Goal: Register for event/course

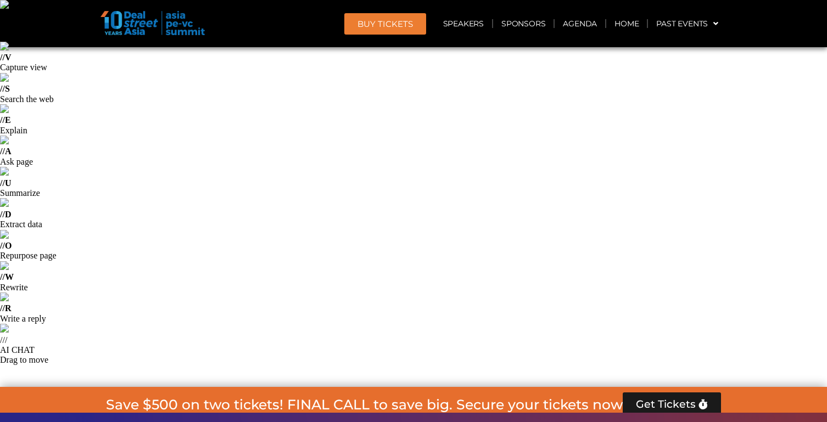
scroll to position [41, 0]
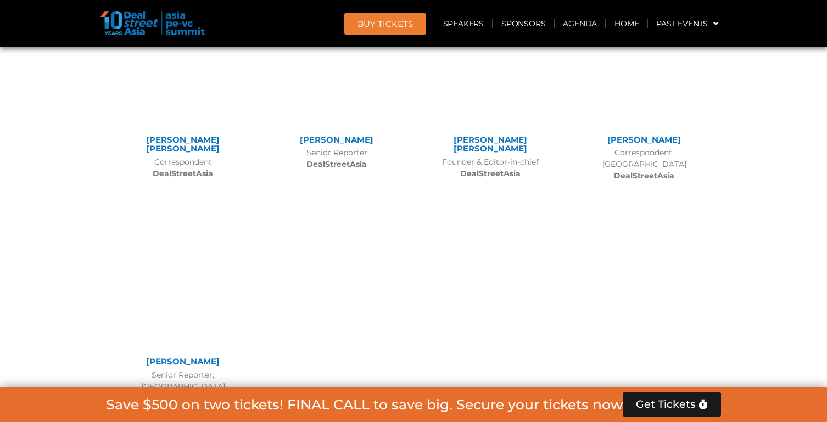
scroll to position [9320, 0]
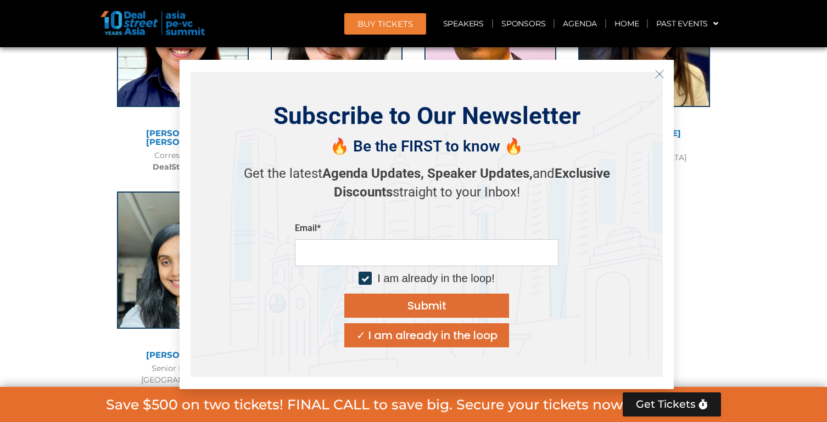
click at [659, 73] on line "Close" at bounding box center [659, 74] width 8 height 8
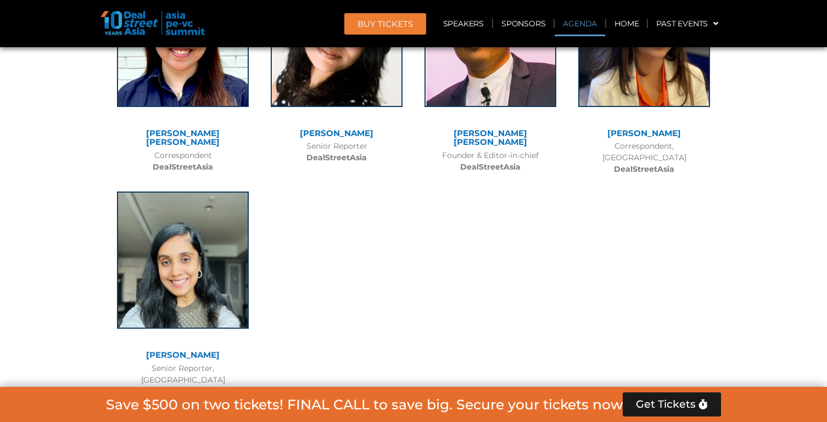
click at [593, 27] on link "Agenda" at bounding box center [579, 23] width 51 height 25
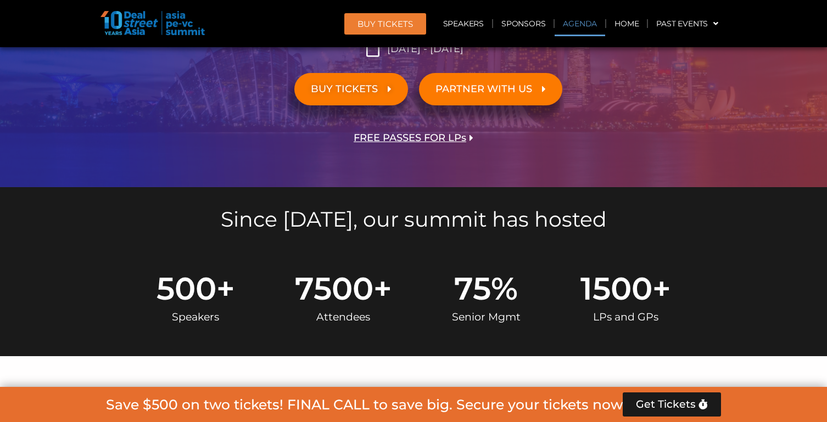
scroll to position [574, 0]
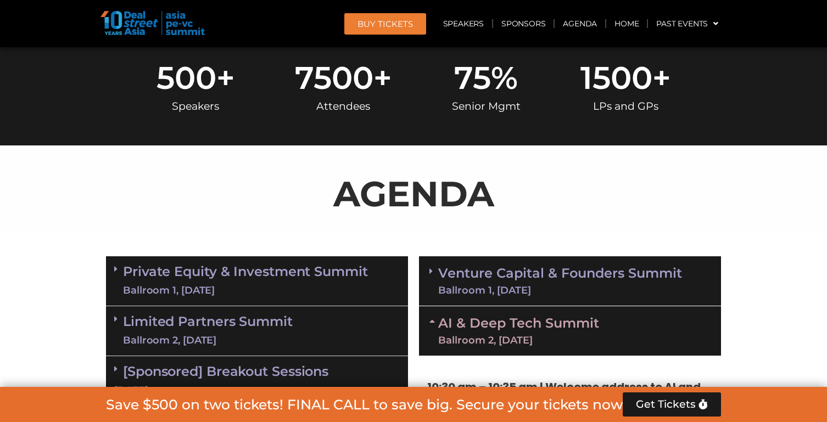
scroll to position [838, 0]
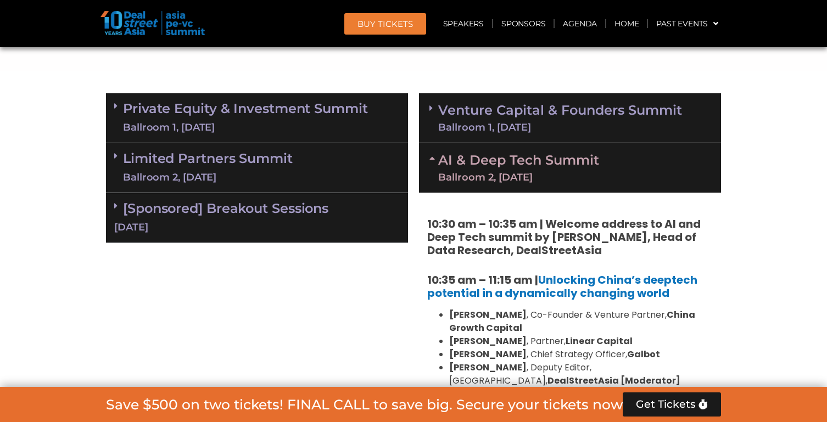
scroll to position [1008, 0]
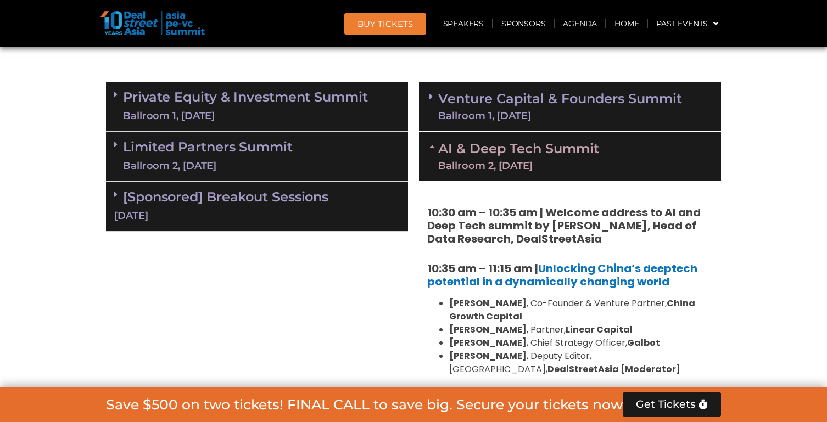
drag, startPoint x: 577, startPoint y: 256, endPoint x: 449, endPoint y: 254, distance: 127.9
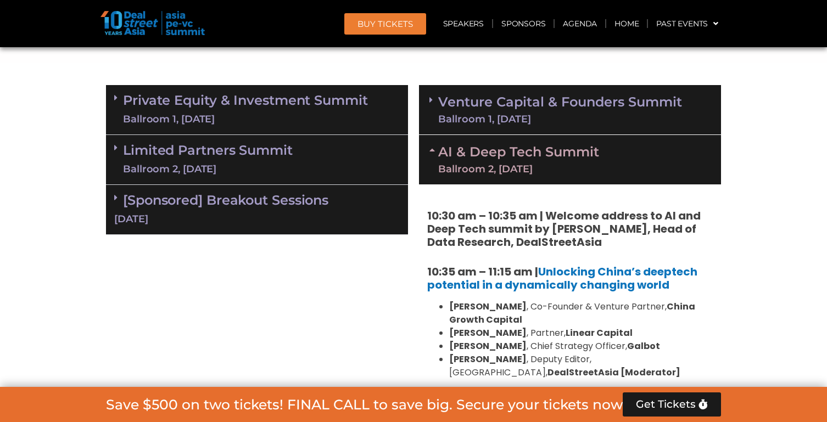
copy strong "Kaweepol ([PERSON_NAME]) Panpheng"
